Goal: Check status: Check status

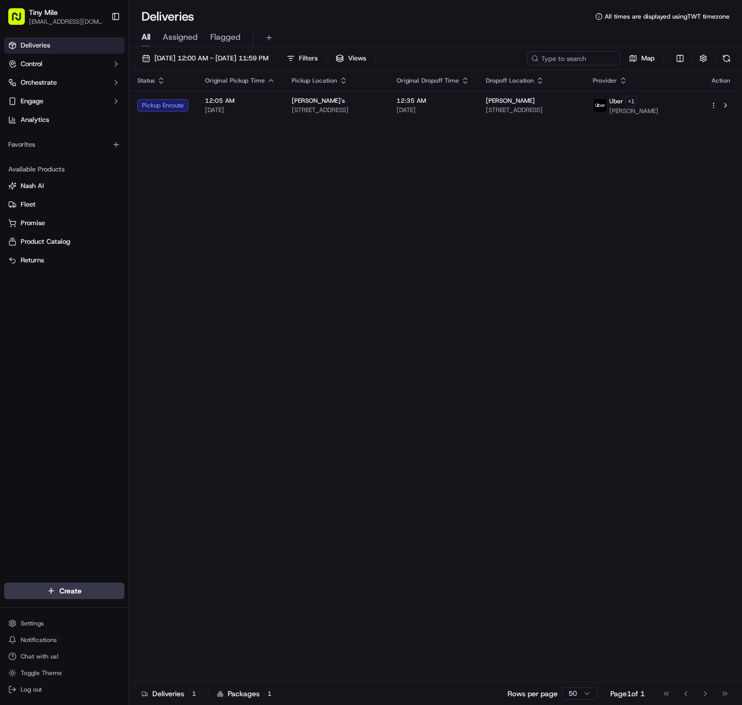
click at [313, 203] on div "Status Original Pickup Time Pickup Location Original Dropoff Time Dropoff Locat…" at bounding box center [434, 376] width 611 height 612
click at [422, 246] on div "Status Original Pickup Time Pickup Location Original Dropoff Time Dropoff Locat…" at bounding box center [434, 376] width 611 height 612
click at [269, 60] on span "[DATE] 12:00 AM - [DATE] 11:59 PM" at bounding box center [211, 58] width 114 height 9
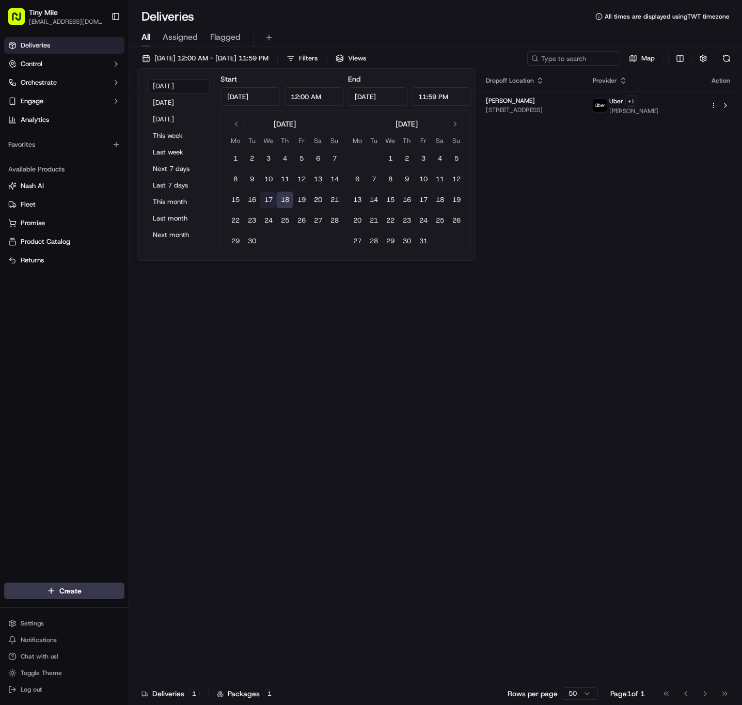
click at [267, 197] on button "17" at bounding box center [268, 200] width 17 height 17
type input "Sep 17, 2025"
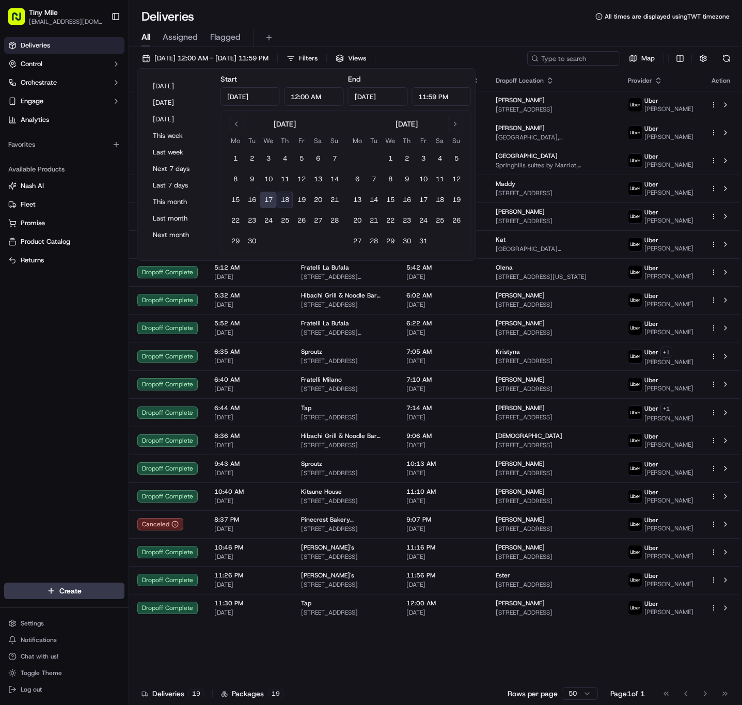
click at [61, 490] on div "Deliveries Control Orchestrate Engage Analytics Favorites Available Products Na…" at bounding box center [64, 303] width 129 height 541
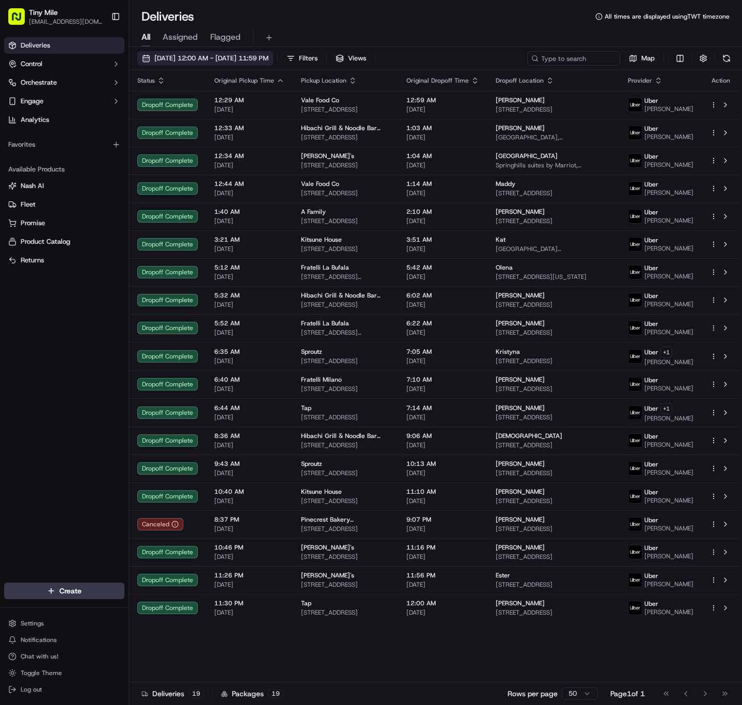
click at [236, 58] on span "09/17/2025 12:00 AM - 09/17/2025 11:59 PM" at bounding box center [211, 58] width 114 height 9
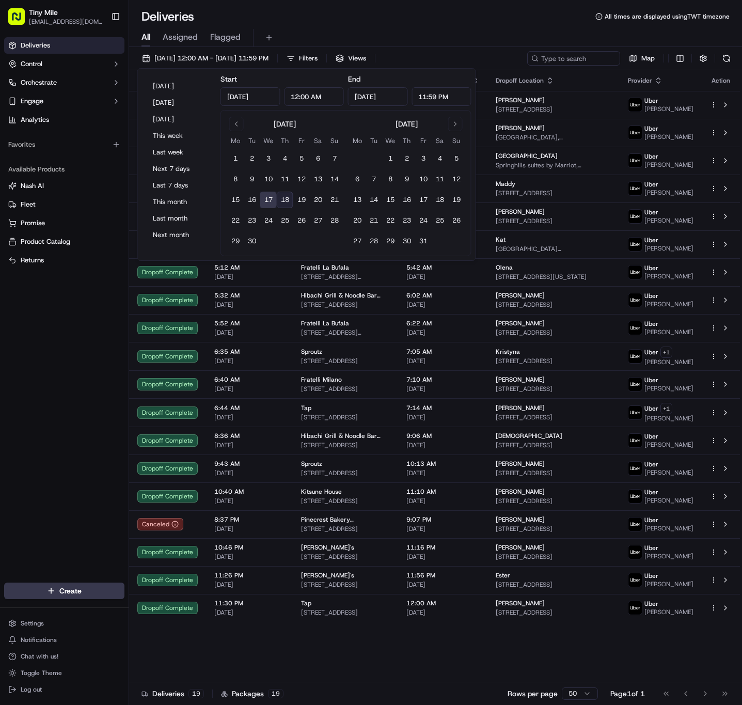
click at [287, 197] on button "18" at bounding box center [285, 200] width 17 height 17
type input "Sep 18, 2025"
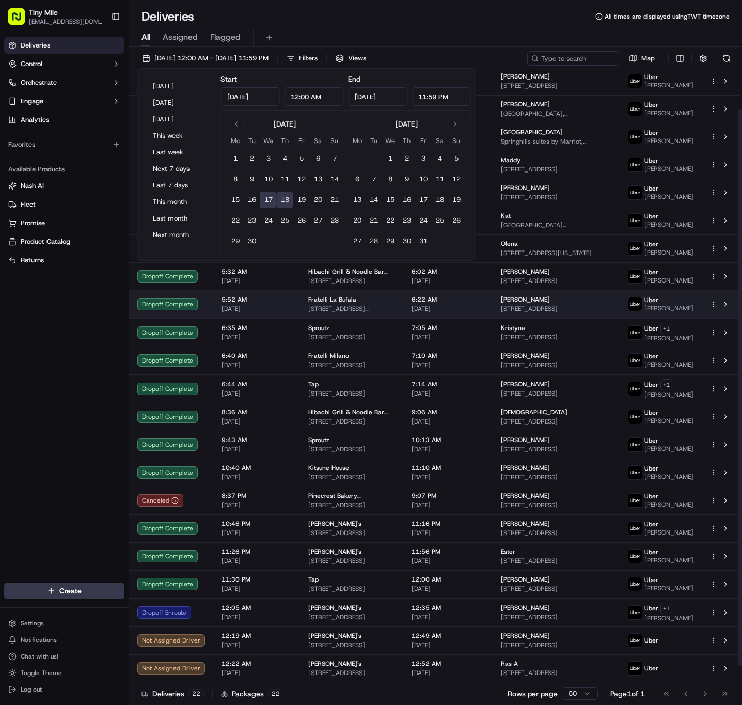
scroll to position [60, 0]
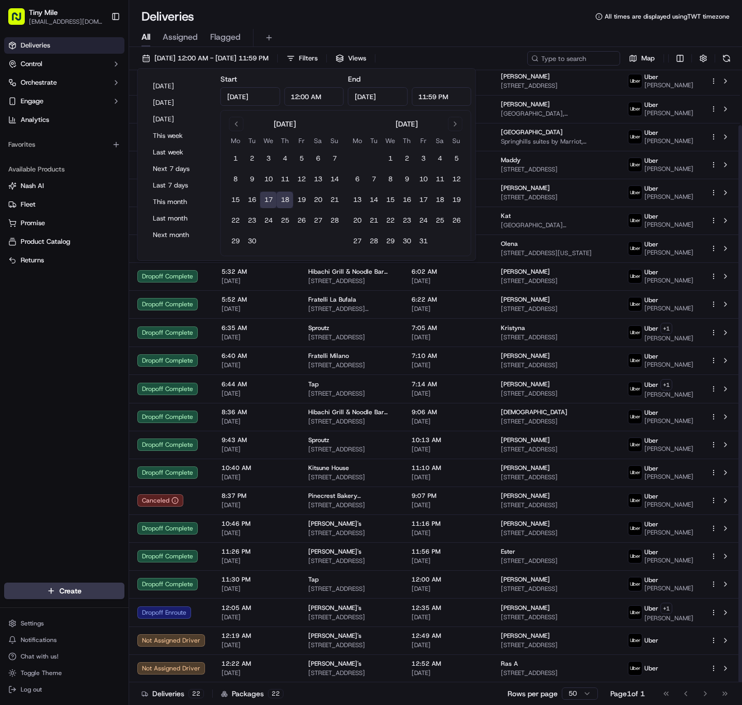
click at [290, 194] on button "18" at bounding box center [285, 200] width 17 height 17
type input "Sep 18, 2025"
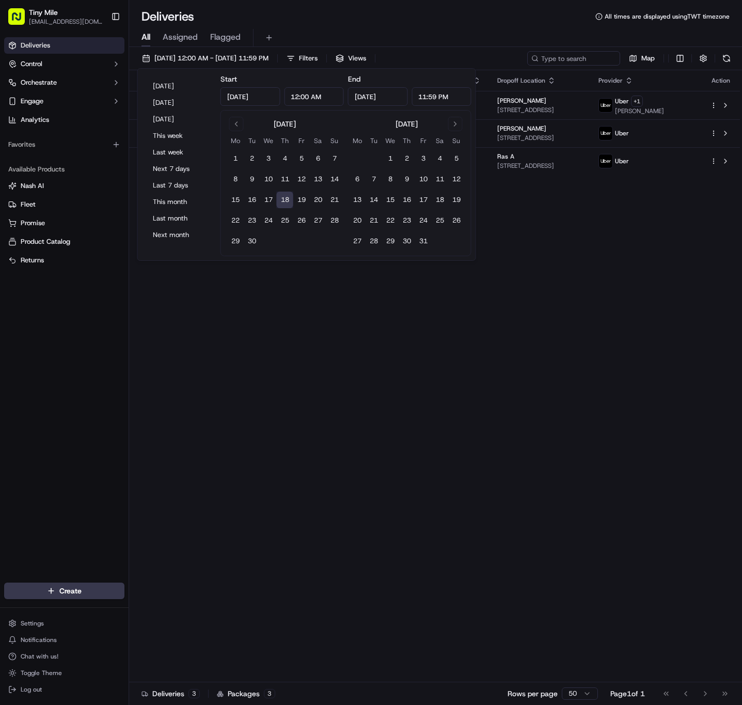
click at [53, 373] on div "Deliveries Control Orchestrate Engage Analytics Favorites Available Products Na…" at bounding box center [64, 303] width 129 height 541
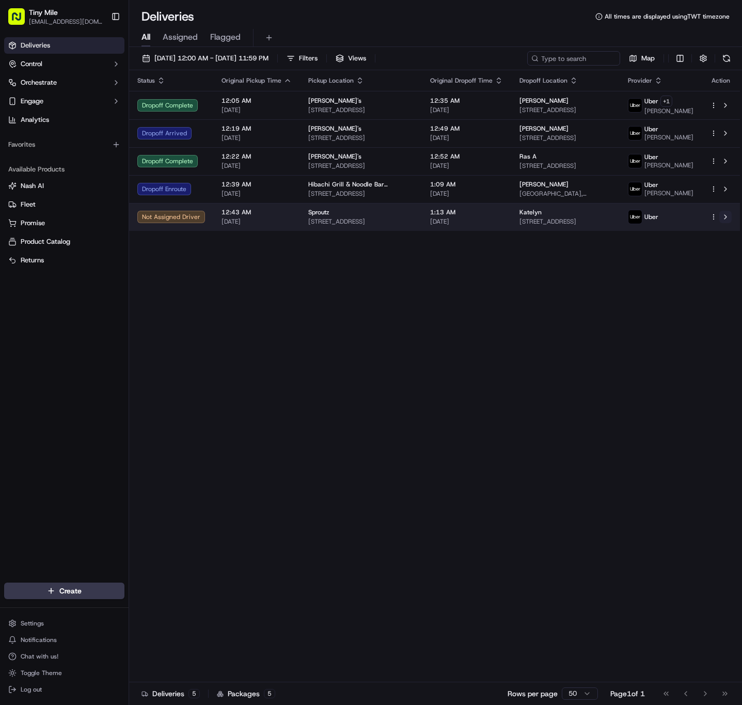
click at [728, 223] on button at bounding box center [726, 217] width 12 height 12
